Goal: Check status: Check status

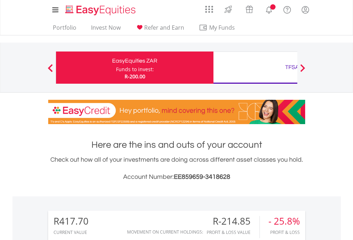
scroll to position [69, 112]
click at [116, 68] on div "Funds to invest:" at bounding box center [135, 69] width 38 height 7
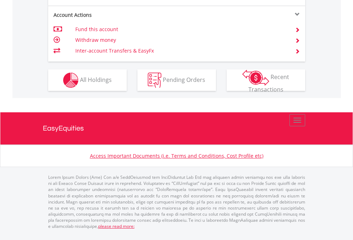
scroll to position [671, 0]
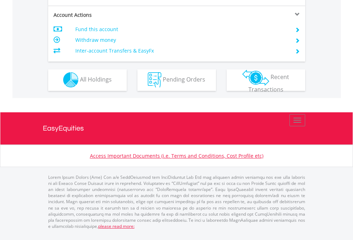
scroll to position [668, 0]
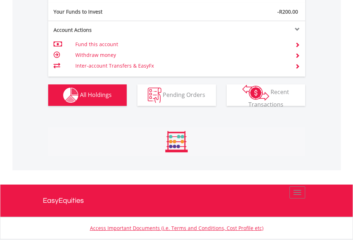
scroll to position [69, 112]
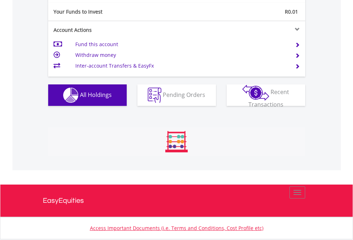
scroll to position [69, 112]
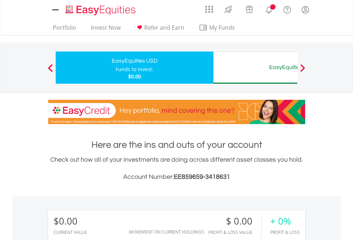
scroll to position [531, 0]
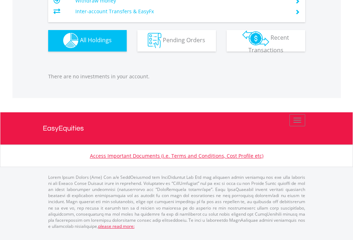
scroll to position [707, 0]
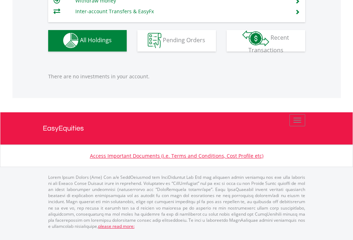
scroll to position [69, 112]
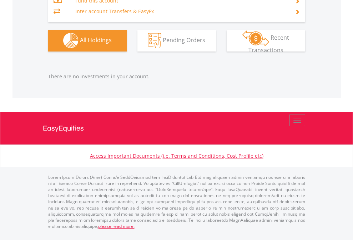
scroll to position [69, 112]
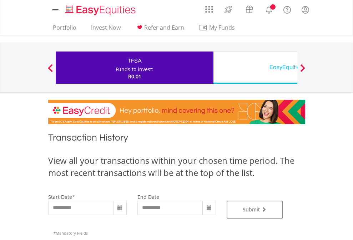
type input "**********"
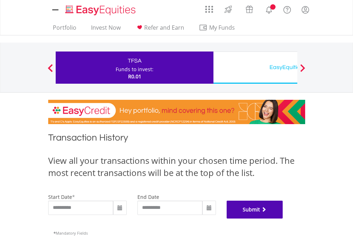
click at [283, 218] on button "Submit" at bounding box center [255, 209] width 56 height 18
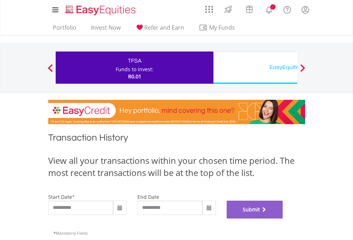
scroll to position [290, 0]
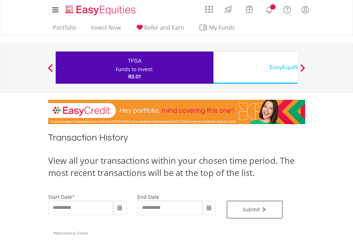
click at [255, 68] on div "EasyEquities USD" at bounding box center [292, 67] width 149 height 10
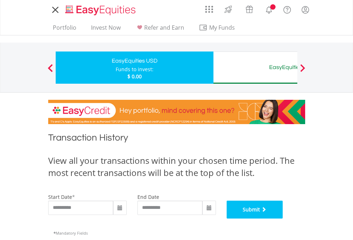
click at [283, 218] on button "Submit" at bounding box center [255, 209] width 56 height 18
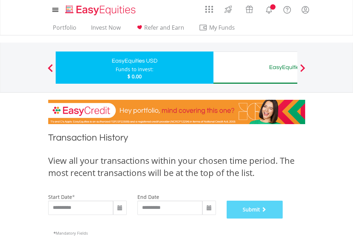
scroll to position [290, 0]
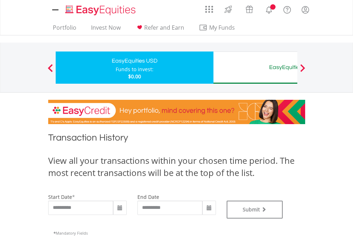
click at [255, 68] on div "EasyEquities AUD" at bounding box center [292, 67] width 149 height 10
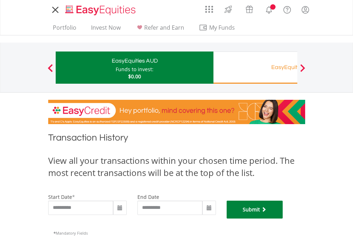
click at [283, 218] on button "Submit" at bounding box center [255, 209] width 56 height 18
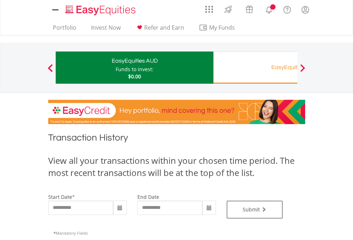
click at [255, 68] on div "EasyEquities RA" at bounding box center [292, 67] width 149 height 10
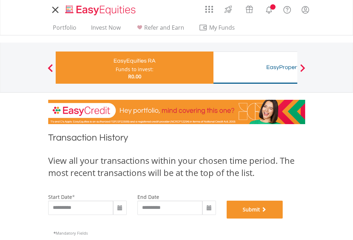
click at [283, 218] on button "Submit" at bounding box center [255, 209] width 56 height 18
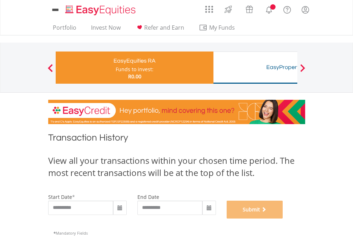
scroll to position [290, 0]
